Goal: Find specific page/section

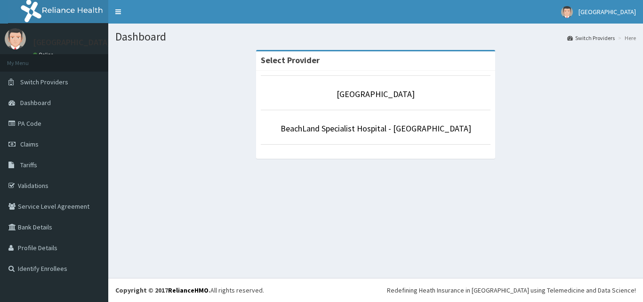
drag, startPoint x: 408, startPoint y: 287, endPoint x: 395, endPoint y: 232, distance: 57.0
click at [406, 280] on footer "Redefining Heath Insurance in [GEOGRAPHIC_DATA] using Telemedicine and Data Sci…" at bounding box center [375, 290] width 534 height 24
click at [382, 96] on link "[GEOGRAPHIC_DATA]" at bounding box center [375, 93] width 78 height 11
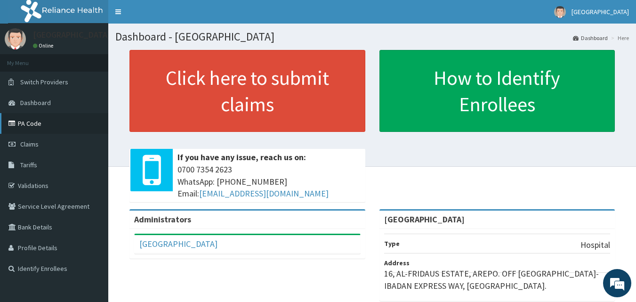
click at [29, 122] on link "PA Code" at bounding box center [54, 123] width 108 height 21
